Goal: Browse casually

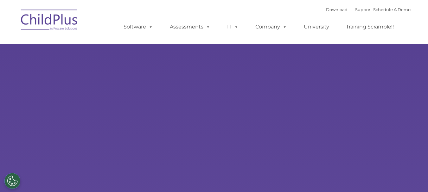
type input ""
select select "MEDIUM"
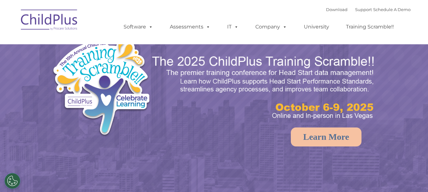
select select "MEDIUM"
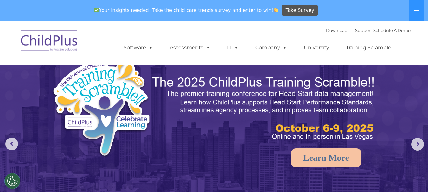
click at [360, 35] on ul "Software ChildPlus: The original and most widely-used Head Start data managemen…" at bounding box center [260, 47] width 299 height 25
click at [415, 9] on icon at bounding box center [416, 10] width 5 height 5
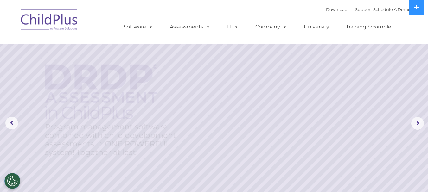
click at [45, 22] on img at bounding box center [49, 21] width 63 height 32
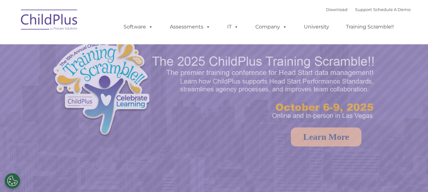
select select "MEDIUM"
